Goal: Transaction & Acquisition: Obtain resource

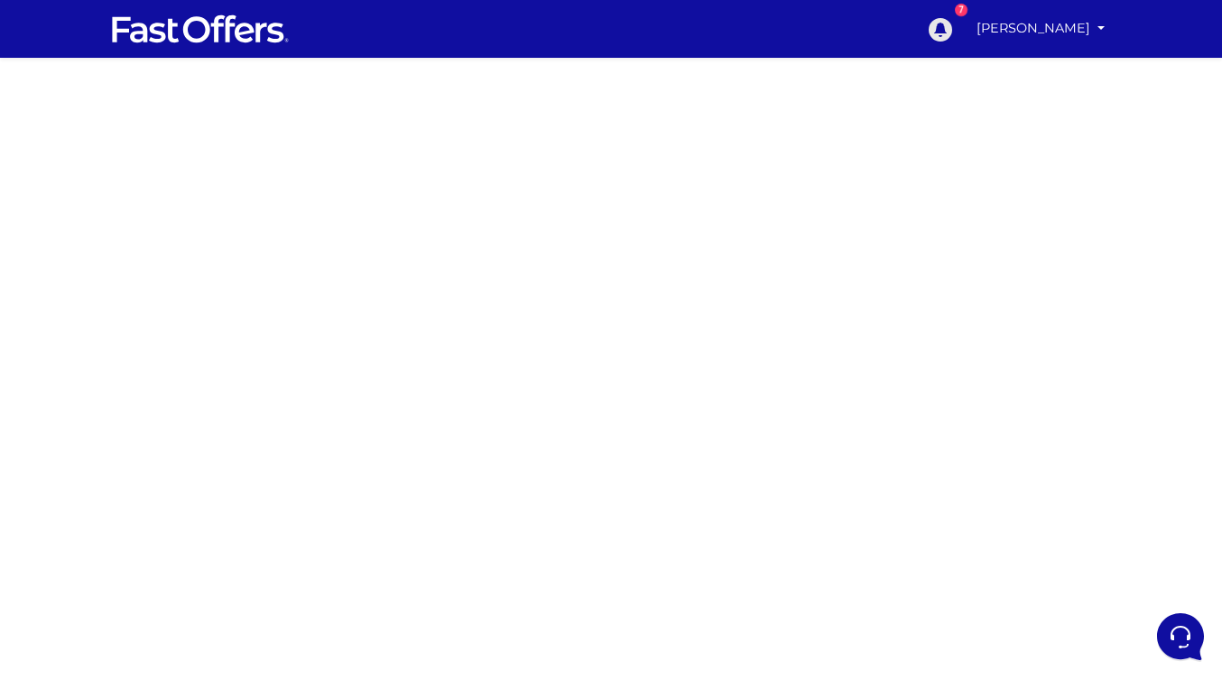
click at [953, 32] on icon at bounding box center [939, 28] width 27 height 27
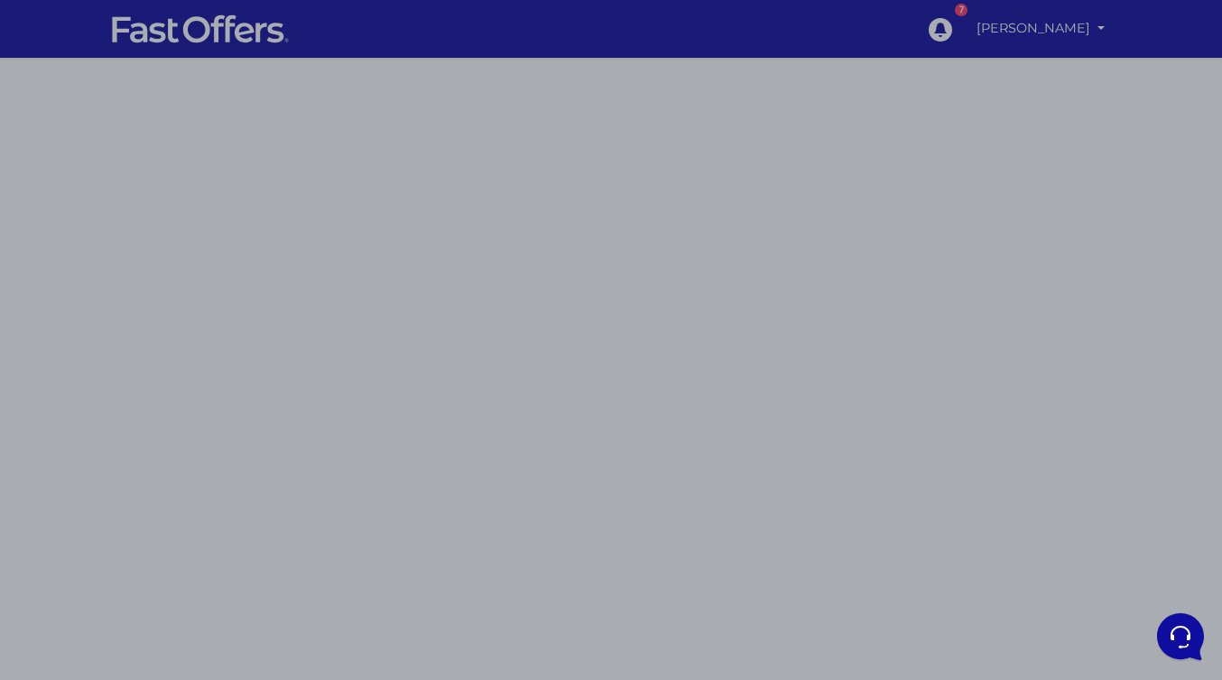
click at [290, 107] on div at bounding box center [611, 340] width 1222 height 680
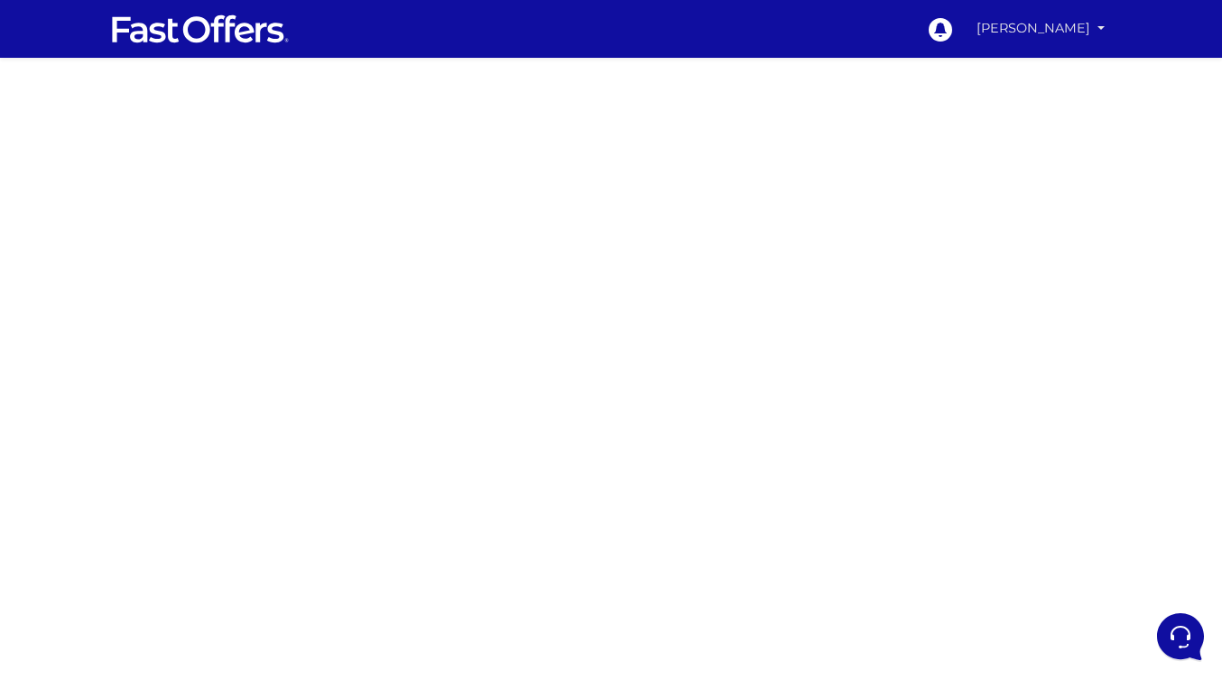
click at [1045, 30] on link "[PERSON_NAME]" at bounding box center [1040, 28] width 143 height 35
click at [1018, 72] on link "My Offers" at bounding box center [1040, 70] width 143 height 28
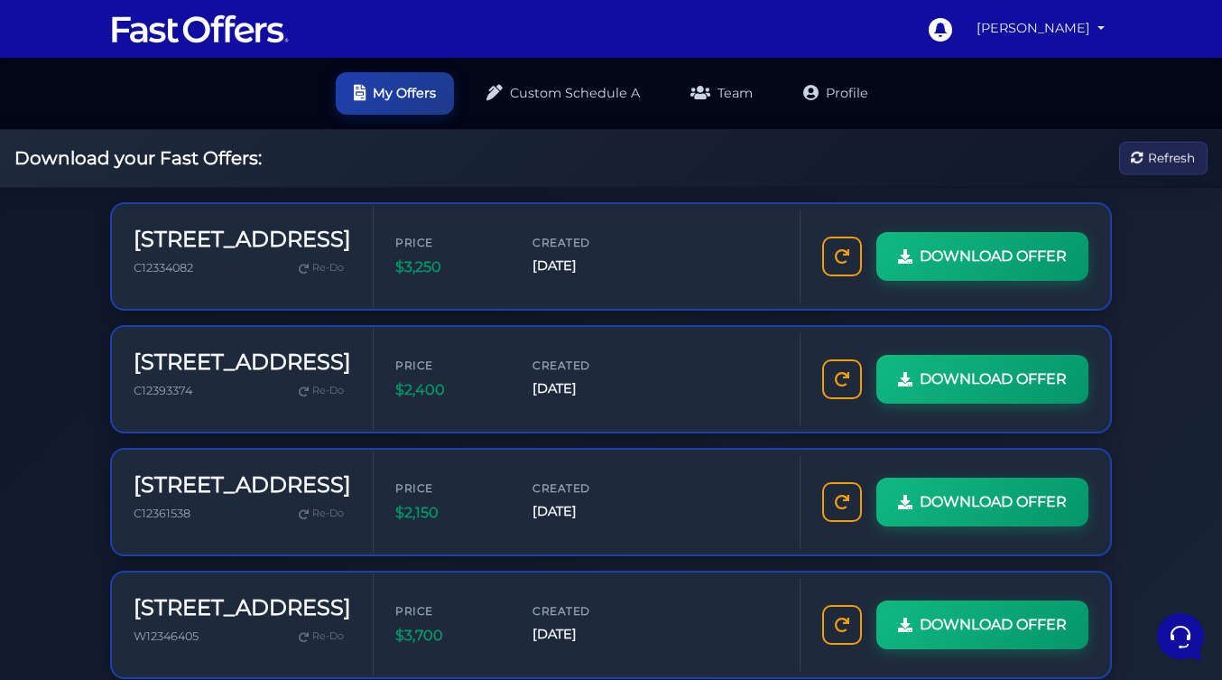
click at [1027, 33] on link "[PERSON_NAME]" at bounding box center [1040, 28] width 143 height 35
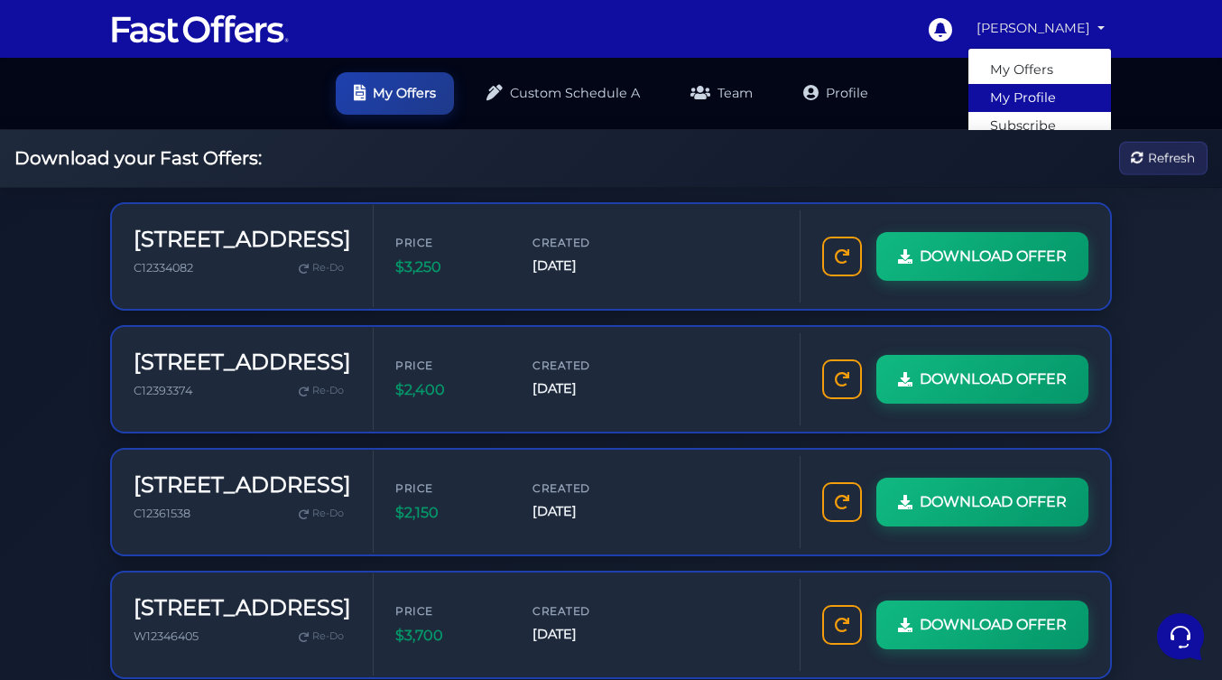
click at [1017, 94] on link "My Profile" at bounding box center [1040, 98] width 143 height 28
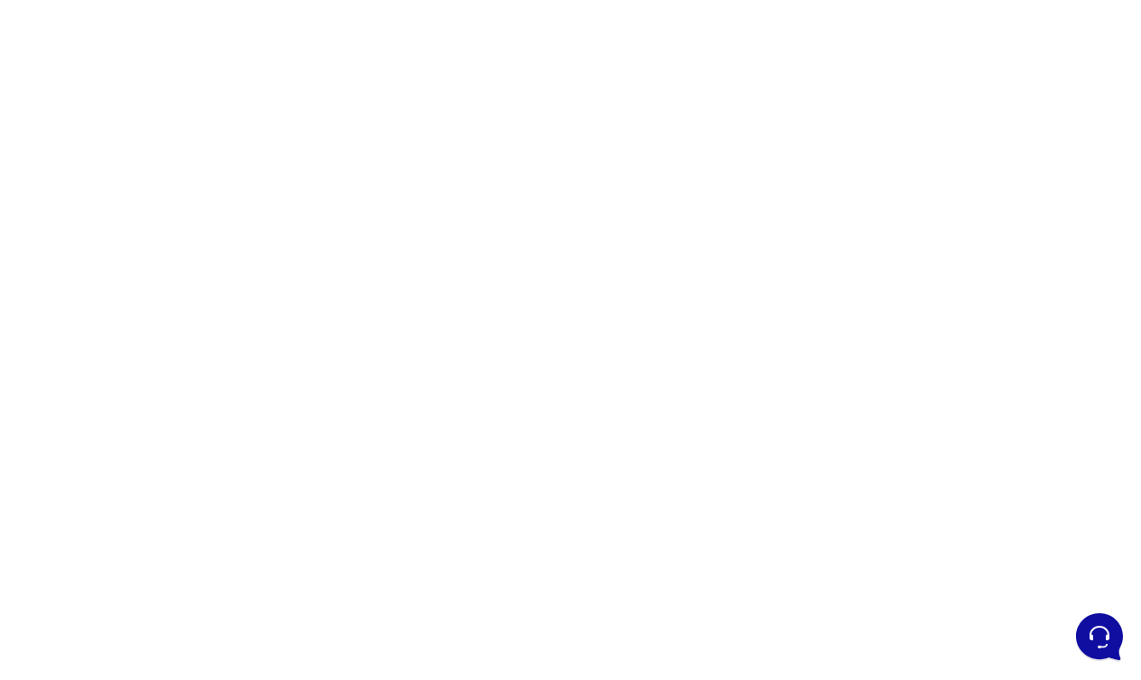
scroll to position [218, 0]
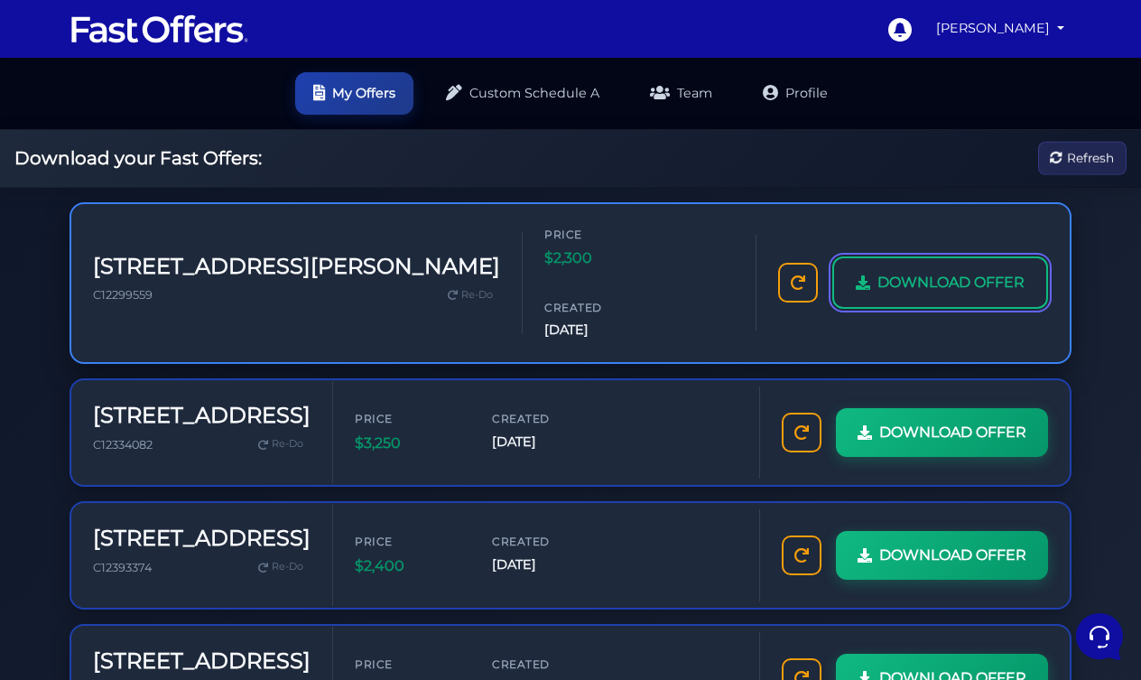
click at [1011, 271] on span "DOWNLOAD OFFER" at bounding box center [950, 282] width 147 height 23
